Goal: Task Accomplishment & Management: Use online tool/utility

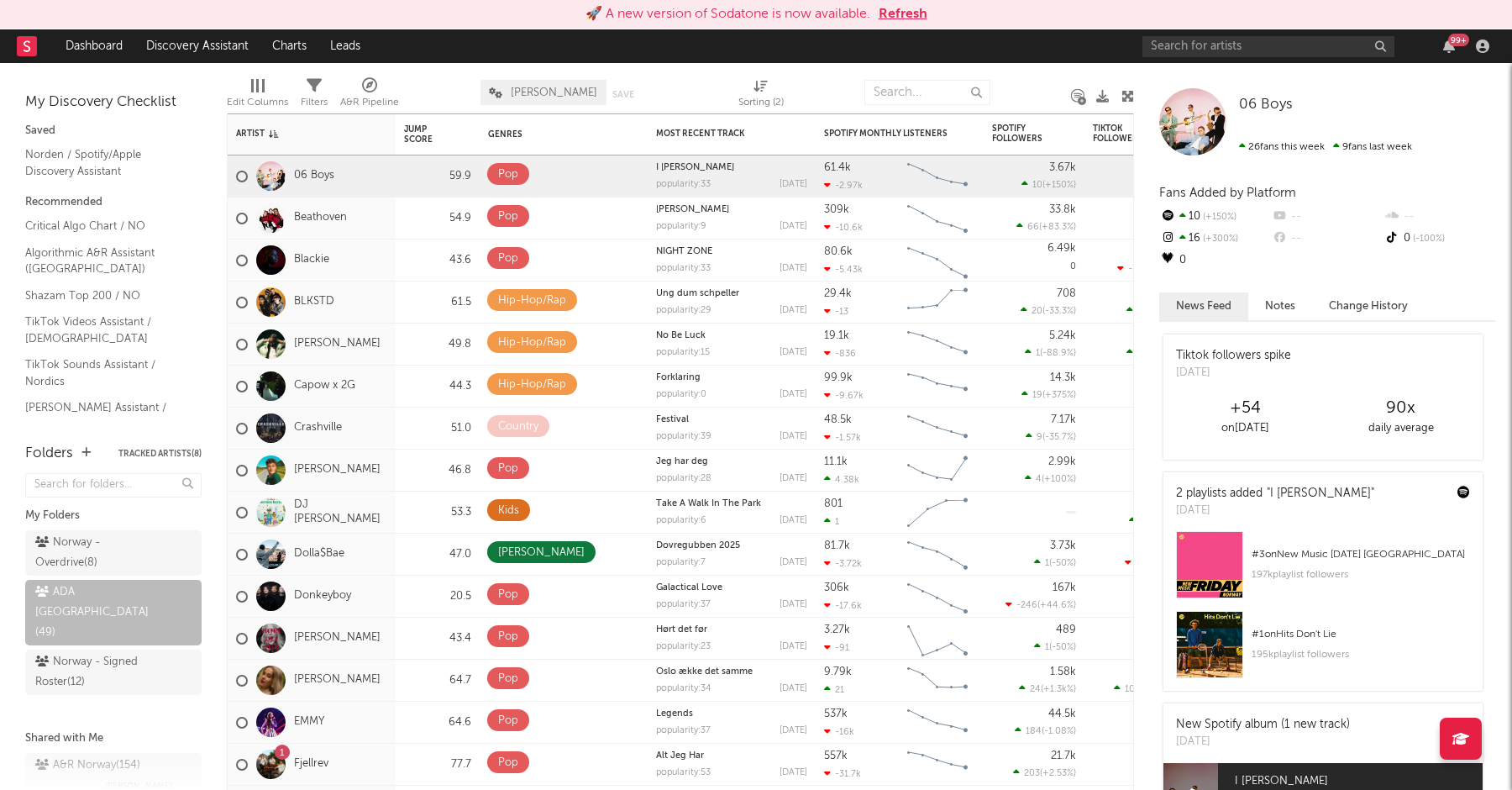
click at [888, 14] on button "Refresh" at bounding box center [902, 14] width 48 height 20
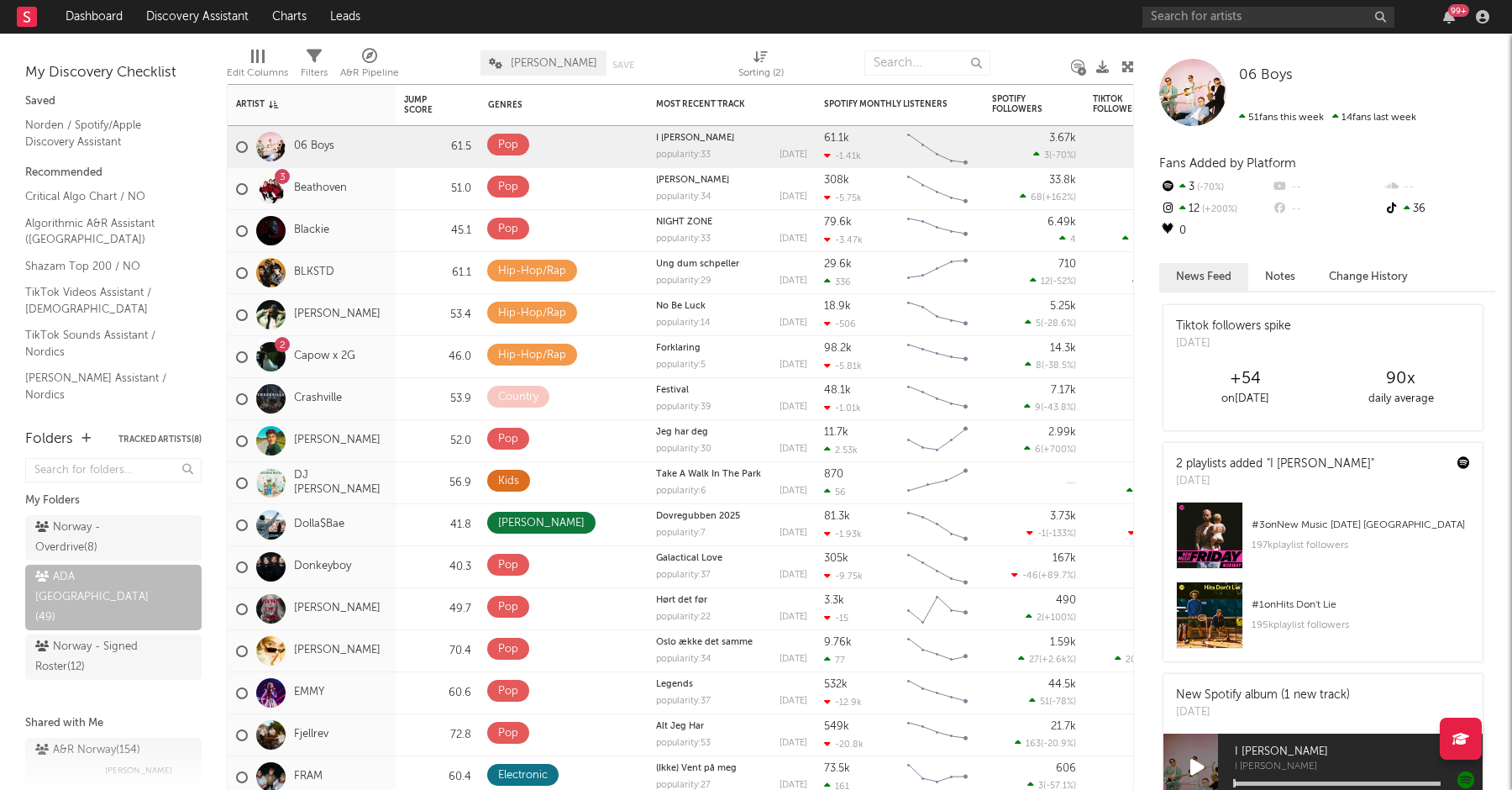
click at [640, 38] on div "Edit Columns Filters A&R Pipeline ADA Roster Save Save as Sorting ( 2 )" at bounding box center [680, 58] width 907 height 50
click at [624, 41] on div "Edit Columns Filters A&R Pipeline ADA Roster Save Save as Sorting ( 2 )" at bounding box center [680, 58] width 907 height 50
click at [446, 47] on div at bounding box center [439, 62] width 56 height 42
